Goal: Find specific page/section: Locate a particular part of the current website

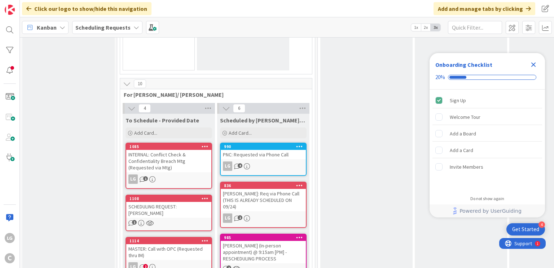
scroll to position [603, 0]
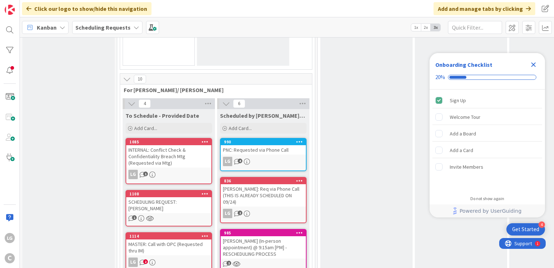
click at [246, 187] on div "TORRES: Req via Phone Call (THIS IS ALREADY SCHEDULED ON 09/24)" at bounding box center [263, 195] width 85 height 22
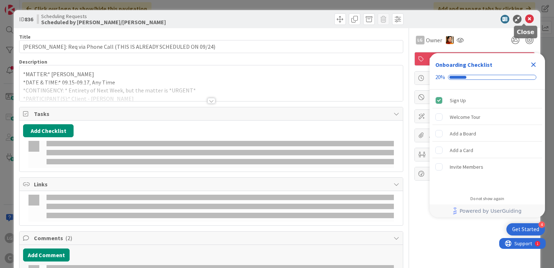
click at [525, 20] on icon at bounding box center [529, 19] width 9 height 9
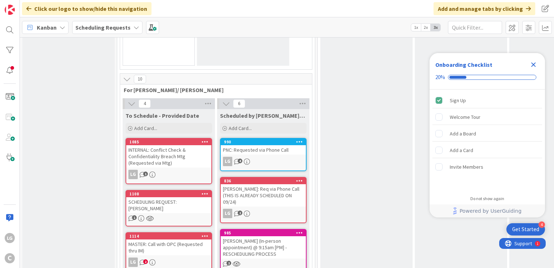
click at [534, 67] on icon "Close Checklist" at bounding box center [533, 64] width 9 height 9
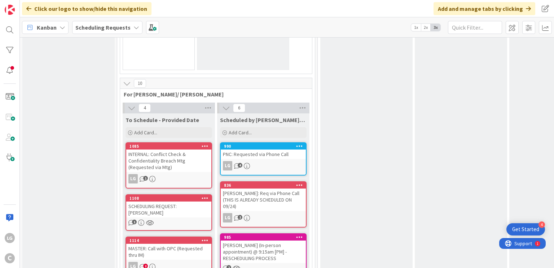
scroll to position [732, 0]
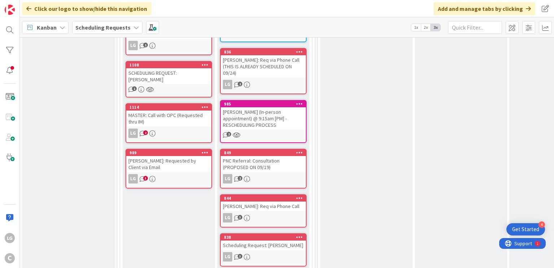
click at [202, 156] on div "BONIN: Requested by Client via Email" at bounding box center [168, 164] width 85 height 16
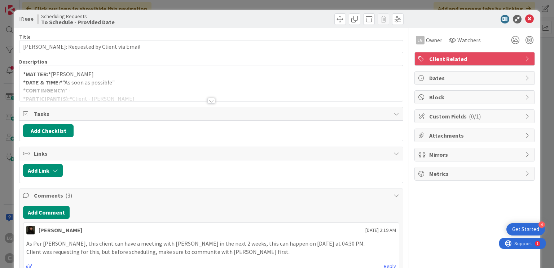
scroll to position [87, 0]
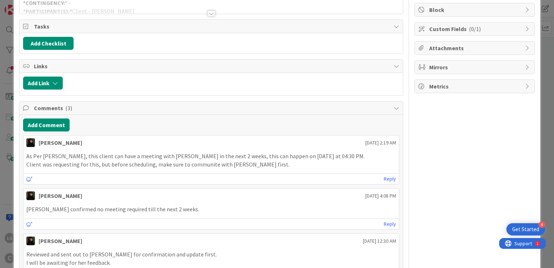
click at [113, 155] on p "As Per peggy, this client can have a meeting with Breanna in the next 2 weeks, …" at bounding box center [210, 156] width 369 height 8
drag, startPoint x: 113, startPoint y: 155, endPoint x: 193, endPoint y: 157, distance: 80.1
click at [193, 157] on p "As Per peggy, this client can have a meeting with Breanna in the next 2 weeks, …" at bounding box center [210, 156] width 369 height 8
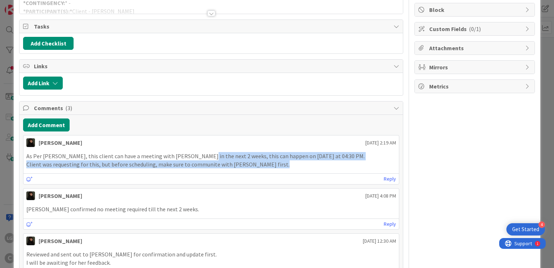
drag, startPoint x: 193, startPoint y: 157, endPoint x: 257, endPoint y: 163, distance: 64.8
click at [257, 163] on div "As Per peggy, this client can have a meeting with Breanna in the next 2 weeks, …" at bounding box center [210, 160] width 369 height 16
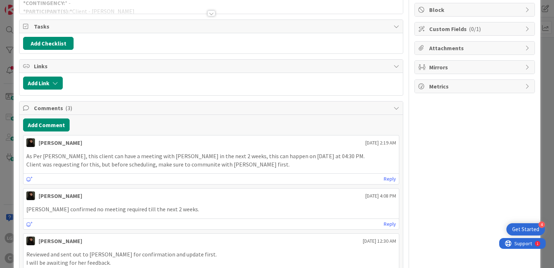
click at [257, 163] on p "Client was requesting for this, but before scheduling, make sure to communite w…" at bounding box center [210, 164] width 369 height 8
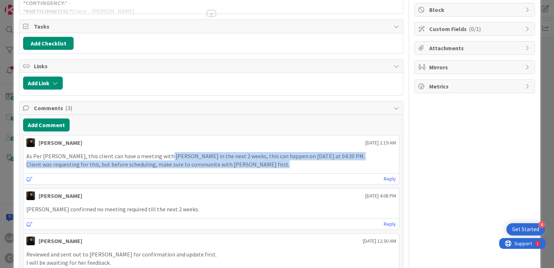
drag, startPoint x: 257, startPoint y: 163, endPoint x: 162, endPoint y: 157, distance: 95.1
click at [162, 157] on div "As Per peggy, this client can have a meeting with Breanna in the next 2 weeks, …" at bounding box center [210, 160] width 369 height 16
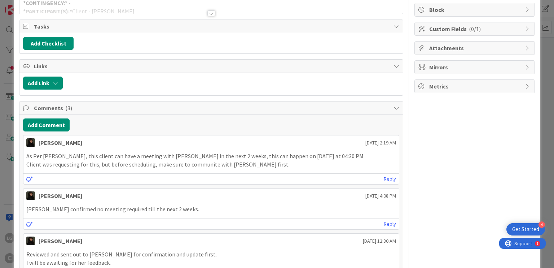
click at [162, 157] on p "As Per peggy, this client can have a meeting with Breanna in the next 2 weeks, …" at bounding box center [210, 156] width 369 height 8
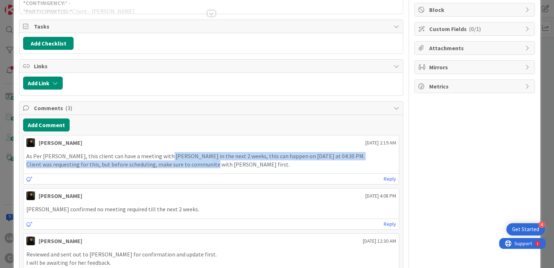
drag, startPoint x: 162, startPoint y: 157, endPoint x: 195, endPoint y: 168, distance: 34.5
click at [195, 168] on div "As Per peggy, this client can have a meeting with Breanna in the next 2 weeks, …" at bounding box center [210, 160] width 375 height 22
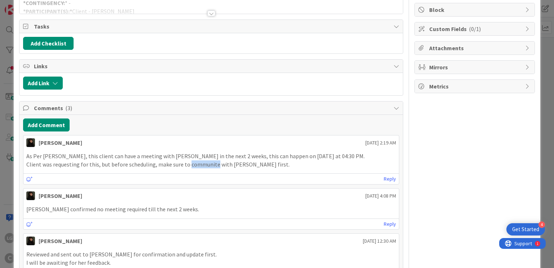
drag, startPoint x: 195, startPoint y: 168, endPoint x: 203, endPoint y: 159, distance: 12.8
click at [203, 159] on div "As Per peggy, this client can have a meeting with Breanna in the next 2 weeks, …" at bounding box center [210, 160] width 375 height 22
click at [203, 160] on p "Client was requesting for this, but before scheduling, make sure to communite w…" at bounding box center [210, 164] width 369 height 8
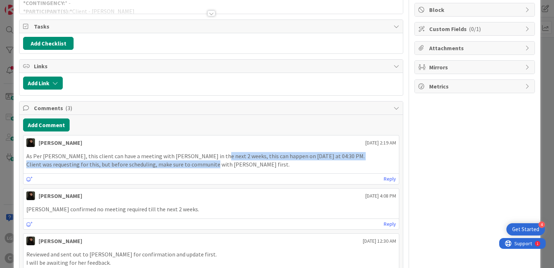
drag, startPoint x: 203, startPoint y: 159, endPoint x: 210, endPoint y: 158, distance: 6.7
click at [210, 158] on div "As Per peggy, this client can have a meeting with Breanna in the next 2 weeks, …" at bounding box center [210, 160] width 369 height 16
click at [210, 158] on p "As Per peggy, this client can have a meeting with Breanna in the next 2 weeks, …" at bounding box center [210, 156] width 369 height 8
drag, startPoint x: 210, startPoint y: 158, endPoint x: 203, endPoint y: 167, distance: 11.6
click at [203, 167] on div "As Per peggy, this client can have a meeting with Breanna in the next 2 weeks, …" at bounding box center [210, 160] width 375 height 22
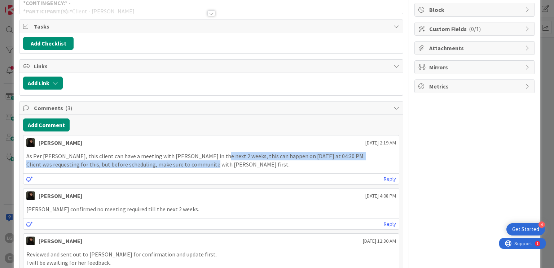
click at [203, 167] on div "As Per peggy, this client can have a meeting with Breanna in the next 2 weeks, …" at bounding box center [210, 160] width 375 height 22
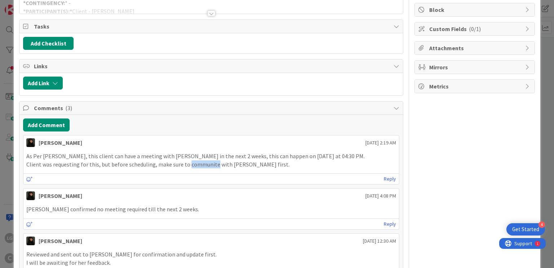
drag, startPoint x: 203, startPoint y: 167, endPoint x: 209, endPoint y: 158, distance: 10.9
click at [209, 158] on div "As Per peggy, this client can have a meeting with Breanna in the next 2 weeks, …" at bounding box center [210, 160] width 375 height 22
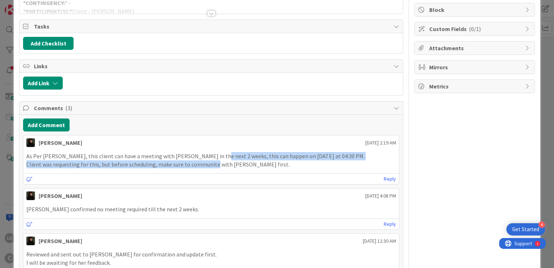
click at [209, 158] on p "As Per peggy, this client can have a meeting with Breanna in the next 2 weeks, …" at bounding box center [210, 156] width 369 height 8
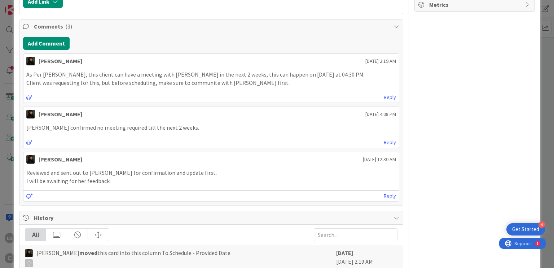
scroll to position [170, 0]
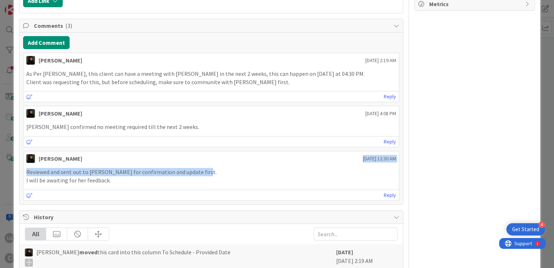
drag, startPoint x: 209, startPoint y: 158, endPoint x: 206, endPoint y: 170, distance: 12.2
click at [206, 170] on div "Esse Soriano September 23 2025 12:30 AM Reviewed and sent out to Peggy Silva fo…" at bounding box center [211, 175] width 376 height 49
click at [206, 170] on p "Reviewed and sent out to Peggy Silva for confirmation and update first." at bounding box center [210, 172] width 369 height 8
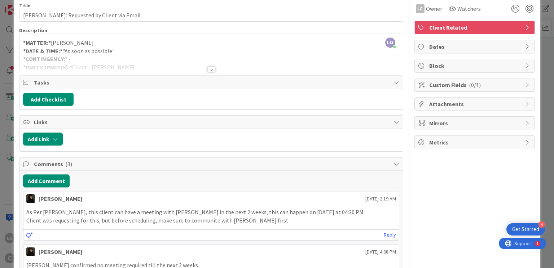
scroll to position [31, 0]
click at [53, 177] on button "Add Comment" at bounding box center [46, 181] width 47 height 13
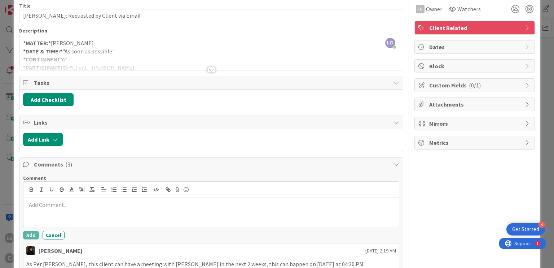
scroll to position [0, 0]
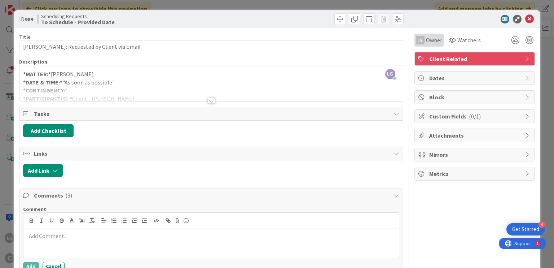
click at [433, 40] on span "Owner" at bounding box center [434, 40] width 16 height 9
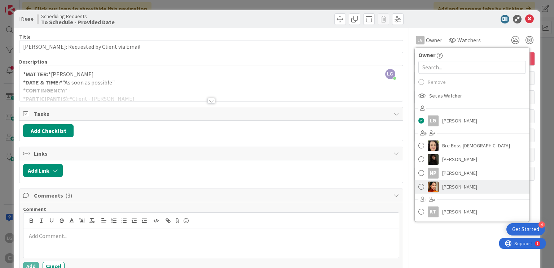
click at [442, 183] on span "Pring Matondo" at bounding box center [459, 186] width 35 height 11
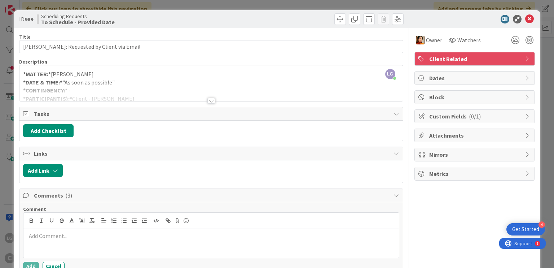
click at [525, 18] on icon at bounding box center [529, 19] width 9 height 9
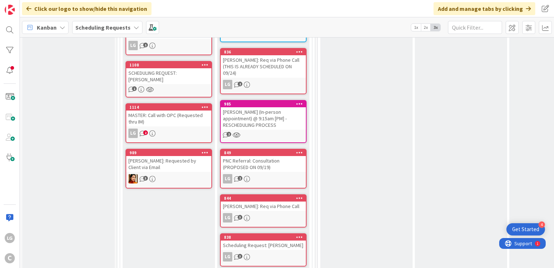
click at [182, 174] on div "3" at bounding box center [168, 178] width 85 height 9
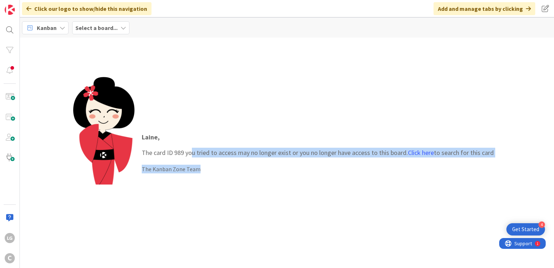
drag, startPoint x: 190, startPoint y: 150, endPoint x: 304, endPoint y: 158, distance: 114.7
click at [304, 158] on div "Laine , The card ID 989 you tried to access may no longer exist or you no longe…" at bounding box center [318, 153] width 367 height 56
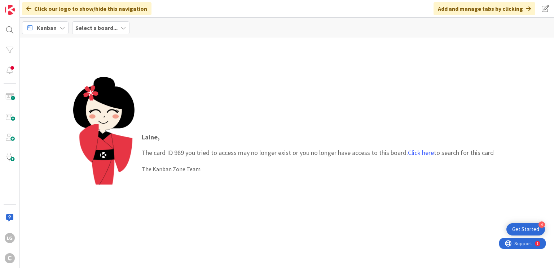
click at [233, 133] on p "Laine ," at bounding box center [318, 137] width 352 height 10
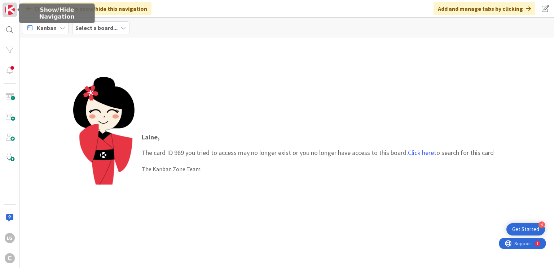
click at [10, 7] on img at bounding box center [10, 10] width 10 height 10
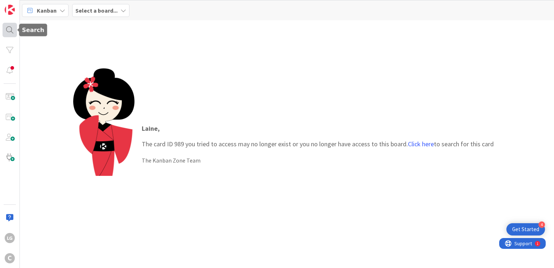
click at [13, 32] on div at bounding box center [10, 30] width 14 height 14
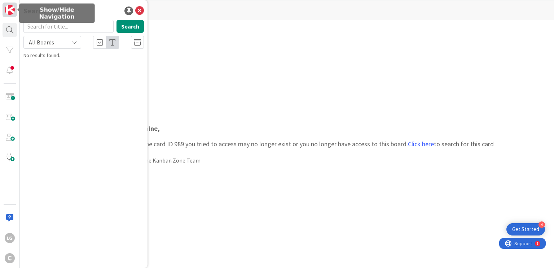
click at [6, 8] on img at bounding box center [10, 10] width 10 height 10
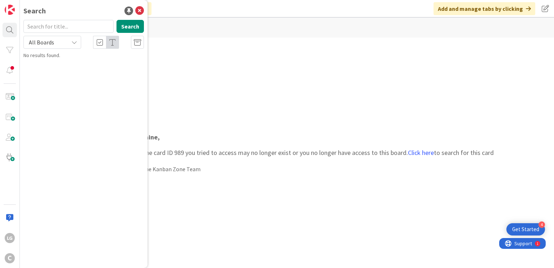
click at [209, 92] on div "Laine , The card ID 989 you tried to access may no longer exist or you no longe…" at bounding box center [287, 153] width 428 height 152
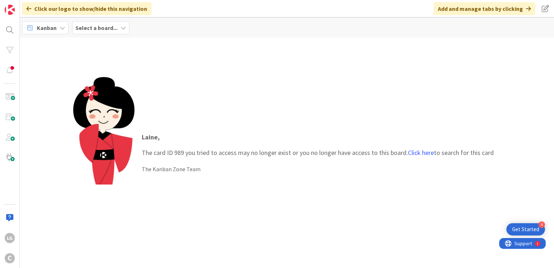
click at [103, 29] on b "Select a board..." at bounding box center [96, 27] width 42 height 7
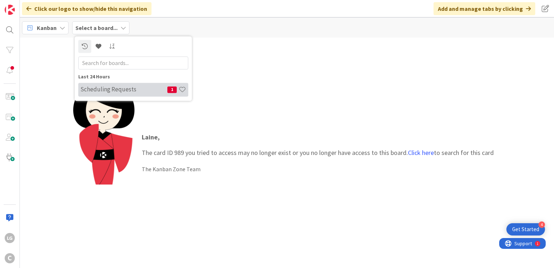
click at [131, 86] on h4 "Scheduling Requests" at bounding box center [123, 89] width 87 height 7
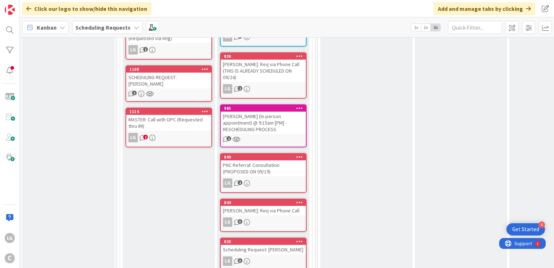
scroll to position [728, 0]
